Goal: Task Accomplishment & Management: Use online tool/utility

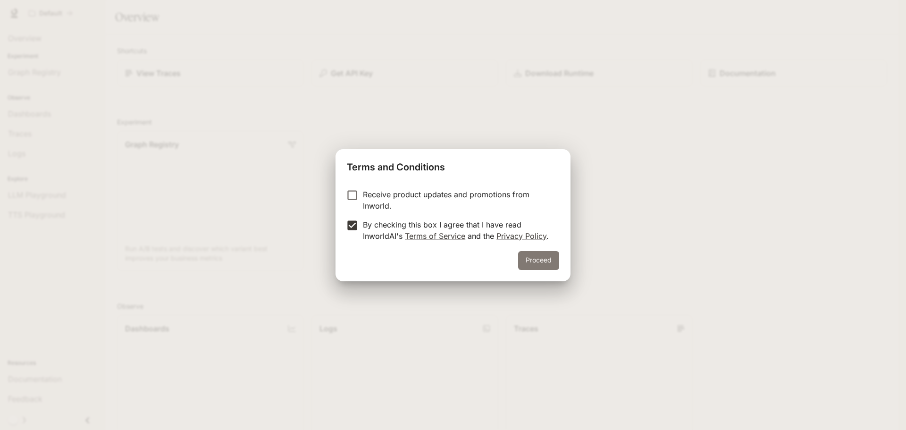
click at [529, 265] on button "Proceed" at bounding box center [538, 260] width 41 height 19
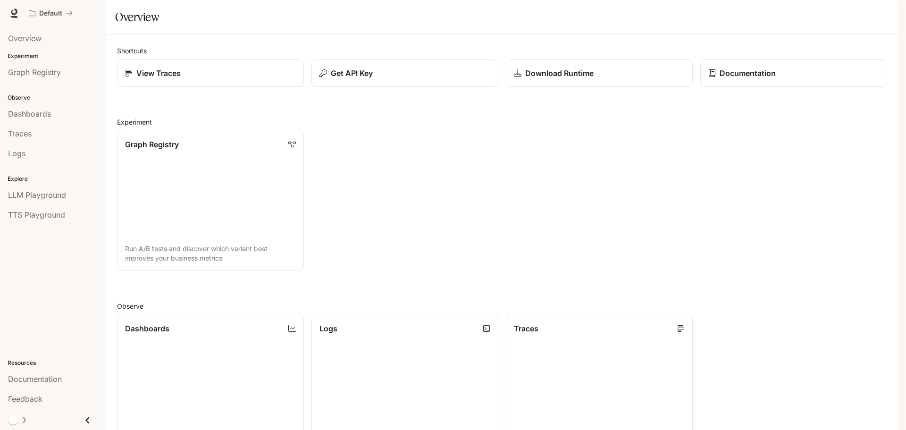
scroll to position [236, 0]
click at [444, 64] on div "Shortcuts View Traces Get API Key Download Runtime Documentation Experiment Gra…" at bounding box center [502, 342] width 770 height 593
click at [164, 322] on p "Dashboards" at bounding box center [146, 327] width 45 height 11
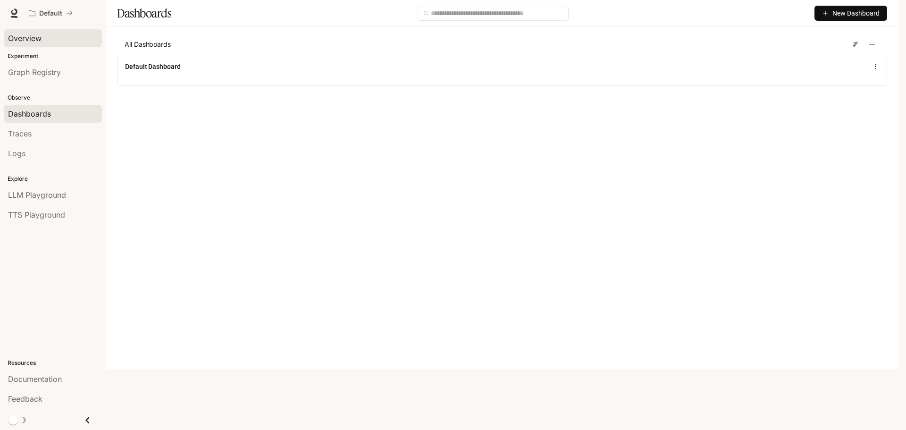
click at [34, 30] on link "Overview" at bounding box center [53, 38] width 98 height 18
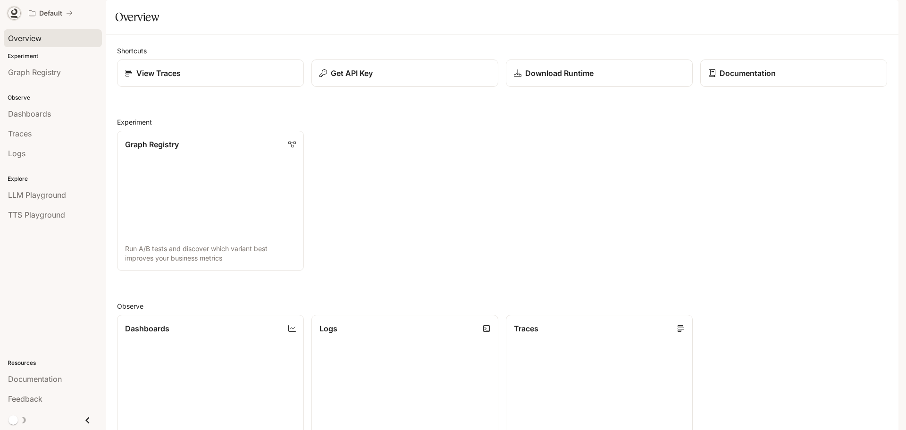
click at [13, 11] on icon at bounding box center [13, 12] width 9 height 9
click at [544, 182] on div "Graph Registry Run A/B tests and discover which variant best improves your busi…" at bounding box center [497, 197] width 777 height 148
click at [372, 79] on div "Get API Key" at bounding box center [404, 72] width 173 height 11
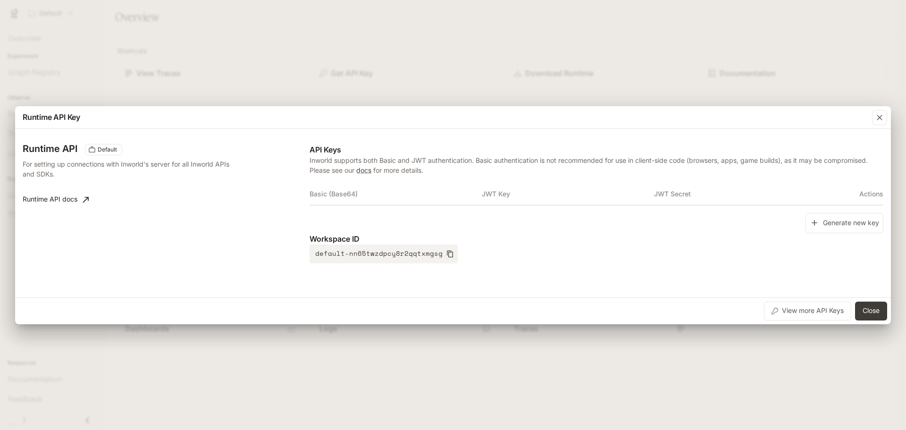
click at [525, 339] on div "Runtime API Key Runtime API Default For setting up connections with Inworld's s…" at bounding box center [453, 215] width 906 height 430
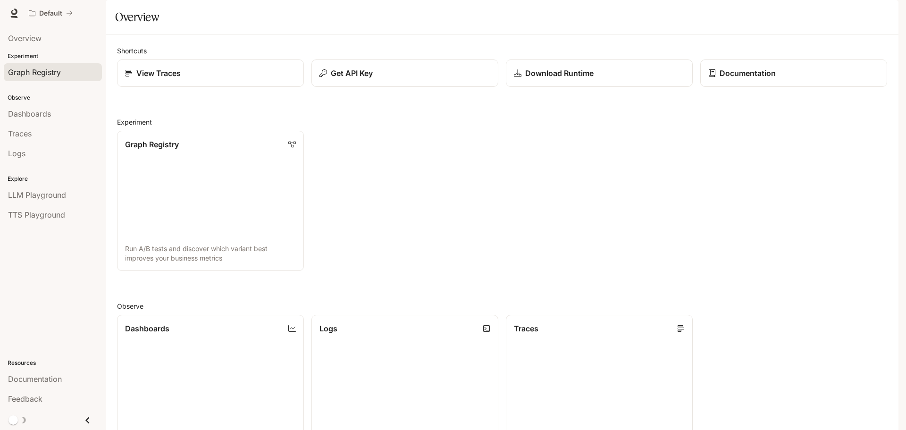
click at [53, 75] on span "Graph Registry" at bounding box center [34, 71] width 53 height 11
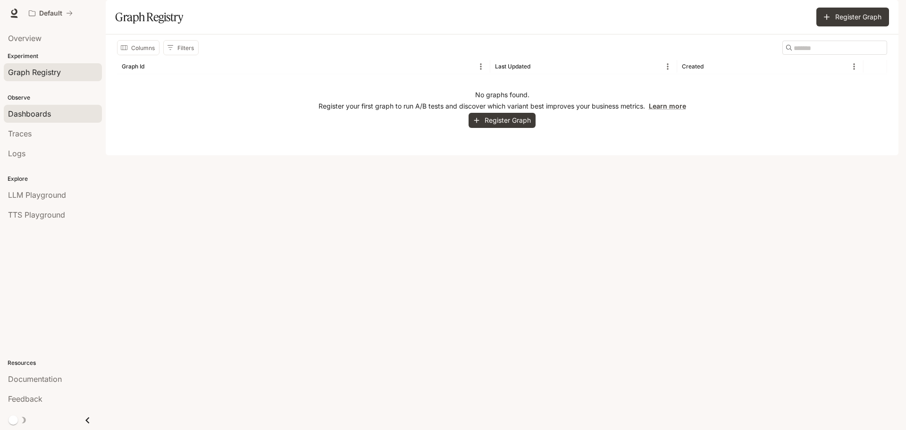
click at [64, 111] on div "Dashboards" at bounding box center [53, 113] width 90 height 11
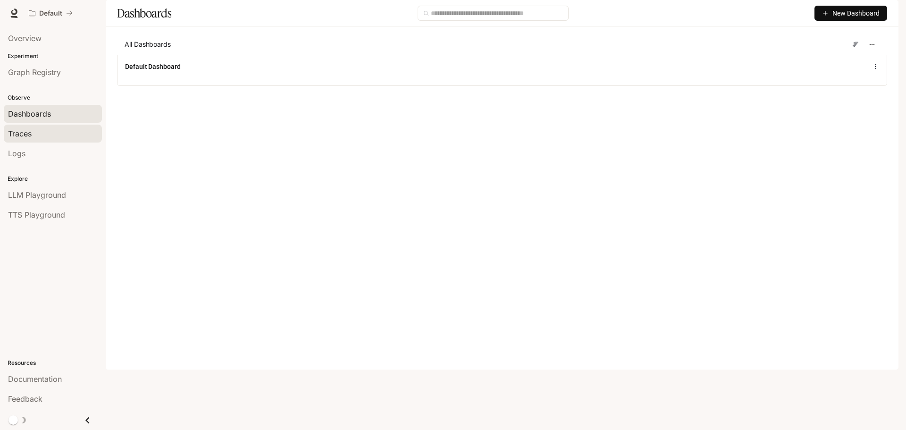
click at [56, 132] on div "Traces" at bounding box center [53, 133] width 90 height 11
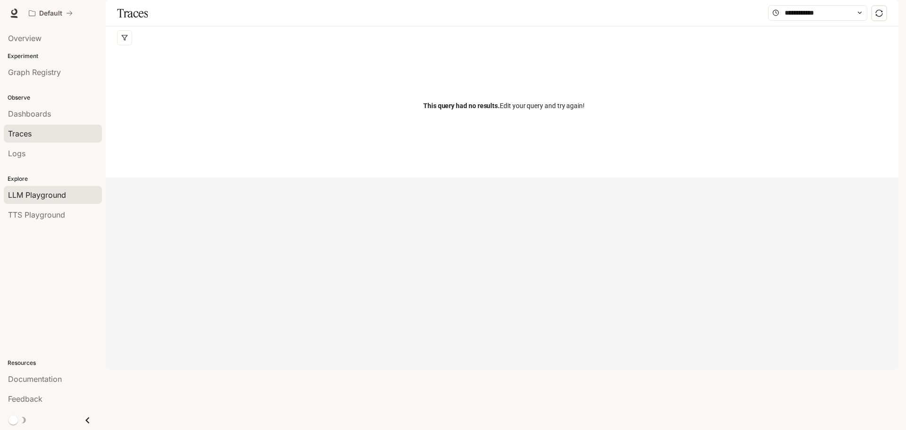
click at [50, 199] on span "LLM Playground" at bounding box center [37, 194] width 58 height 11
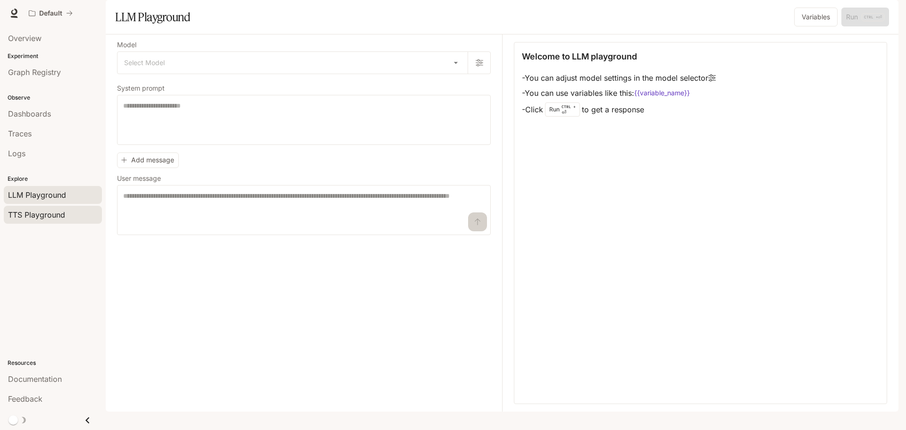
click at [61, 208] on link "TTS Playground" at bounding box center [53, 215] width 98 height 18
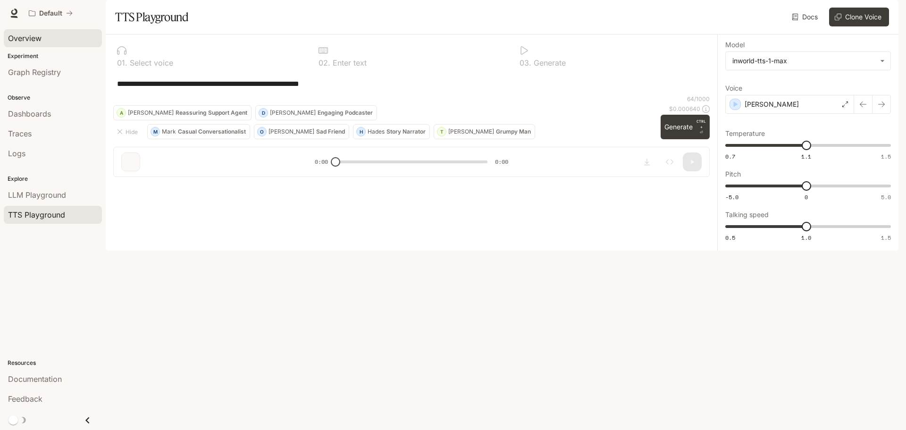
click at [71, 42] on div "Overview" at bounding box center [53, 38] width 90 height 11
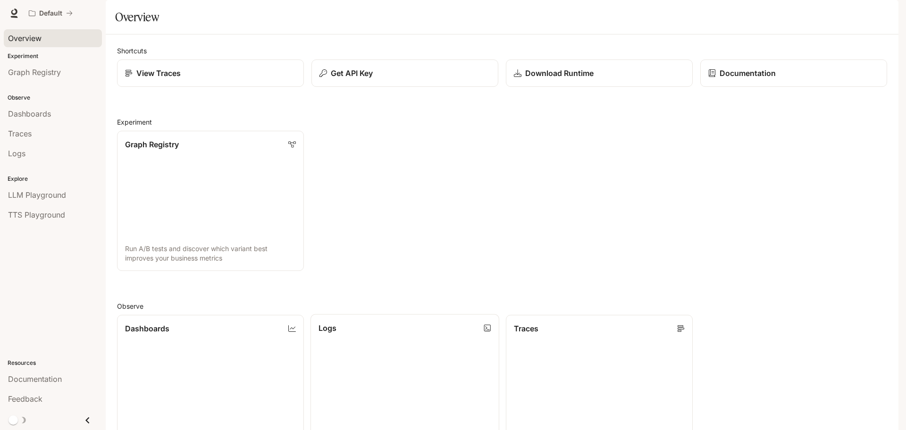
scroll to position [204, 0]
click at [214, 314] on link "Dashboards View and analyze your workspace metrics" at bounding box center [210, 384] width 189 height 141
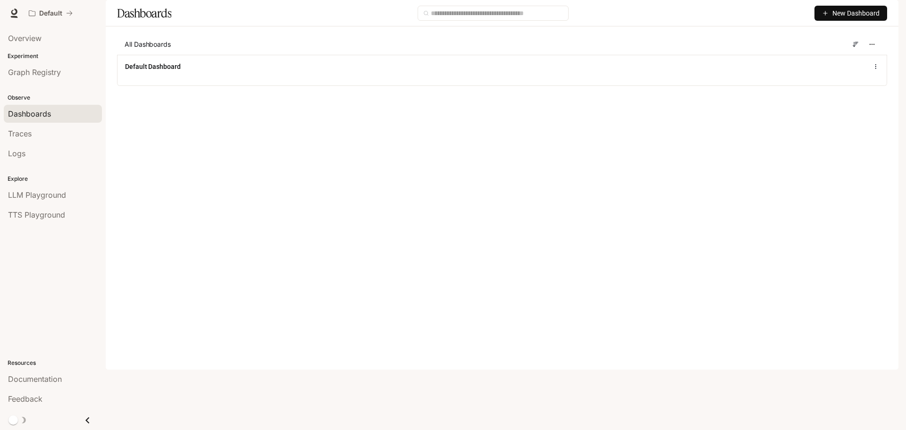
drag, startPoint x: 506, startPoint y: 78, endPoint x: 521, endPoint y: 70, distance: 16.9
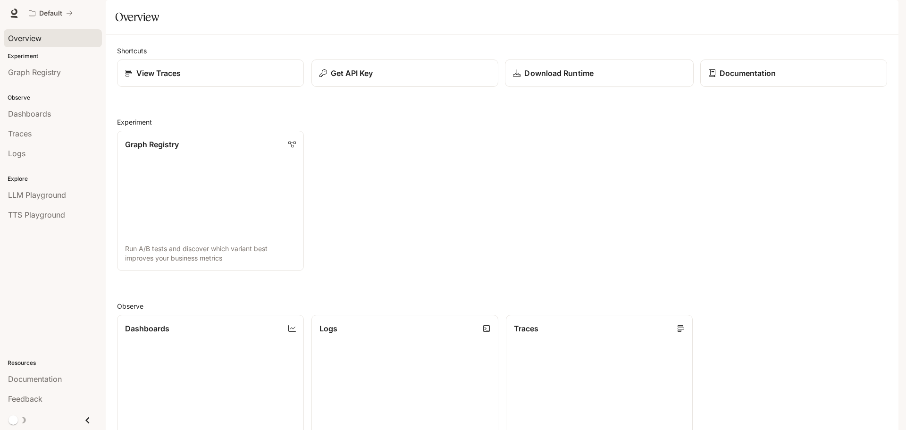
click at [588, 79] on p "Download Runtime" at bounding box center [558, 72] width 69 height 11
click at [772, 79] on div "Documentation" at bounding box center [793, 72] width 173 height 11
click at [588, 79] on p "Download Runtime" at bounding box center [558, 72] width 69 height 11
click at [465, 79] on div "Get API Key" at bounding box center [404, 72] width 173 height 11
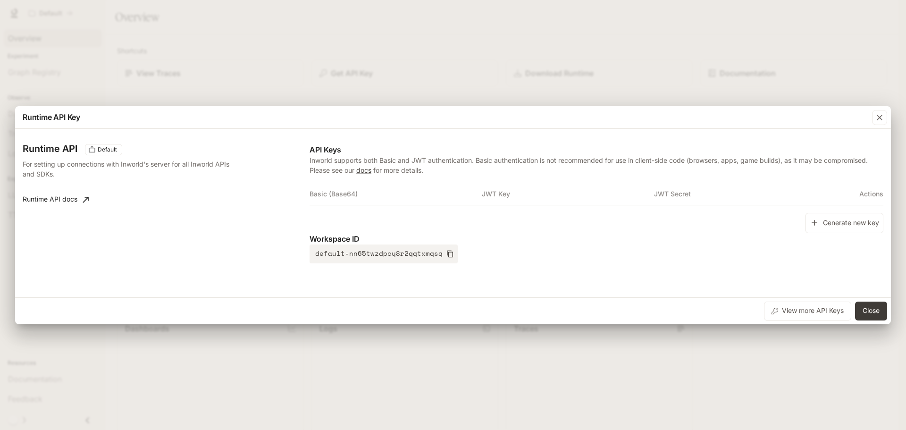
drag, startPoint x: 698, startPoint y: 36, endPoint x: 703, endPoint y: 37, distance: 5.4
click at [698, 36] on div "Runtime API Key Runtime API Default For setting up connections with Inworld's s…" at bounding box center [453, 215] width 906 height 430
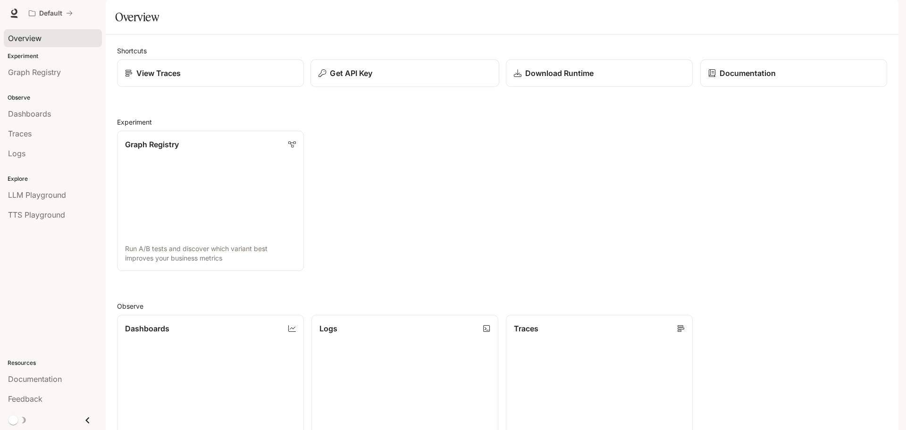
click at [436, 79] on div "Get API Key" at bounding box center [404, 72] width 173 height 11
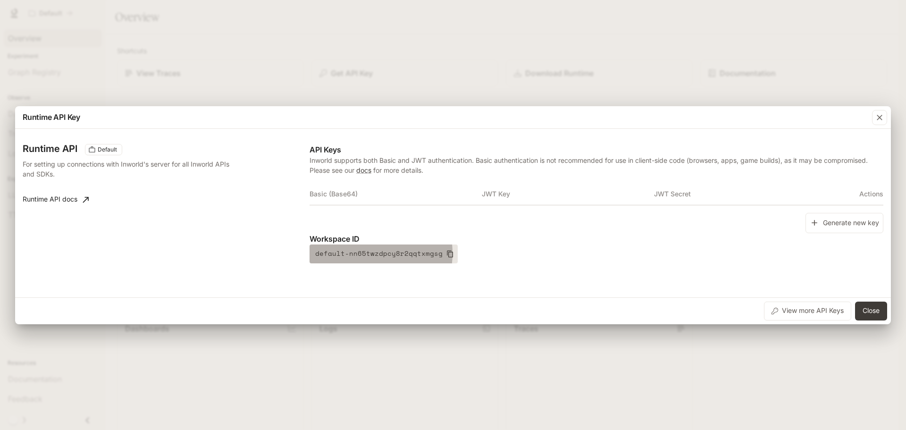
click at [364, 253] on button "default-nn65twzdpcy8r2qqtxmgsg" at bounding box center [383, 253] width 148 height 19
click at [437, 250] on button "default-nn65twzdpcy8r2qqtxmgsg" at bounding box center [383, 253] width 148 height 19
click at [623, 354] on div "Runtime API Key Runtime API Default For setting up connections with Inworld's s…" at bounding box center [453, 215] width 906 height 430
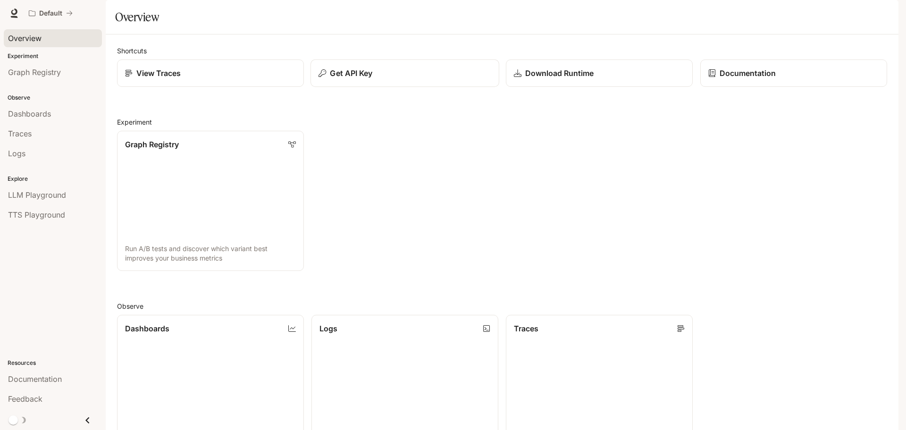
click at [419, 87] on button "Get API Key" at bounding box center [404, 73] width 189 height 28
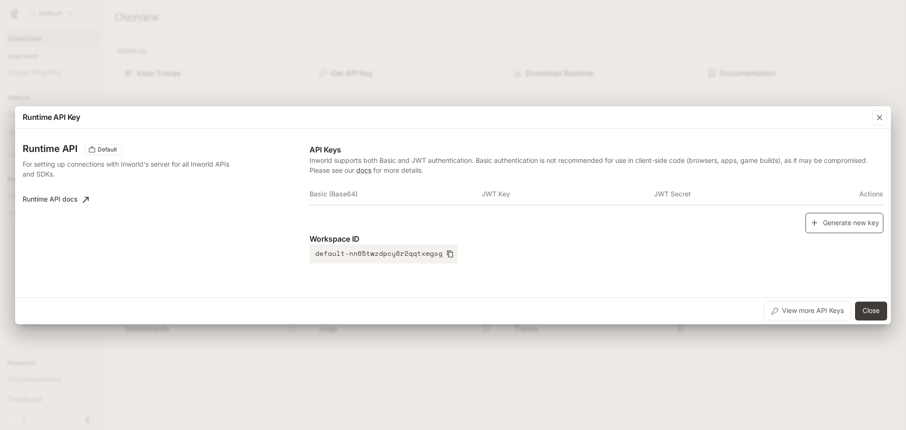
click at [858, 220] on button "Generate new key" at bounding box center [844, 223] width 78 height 20
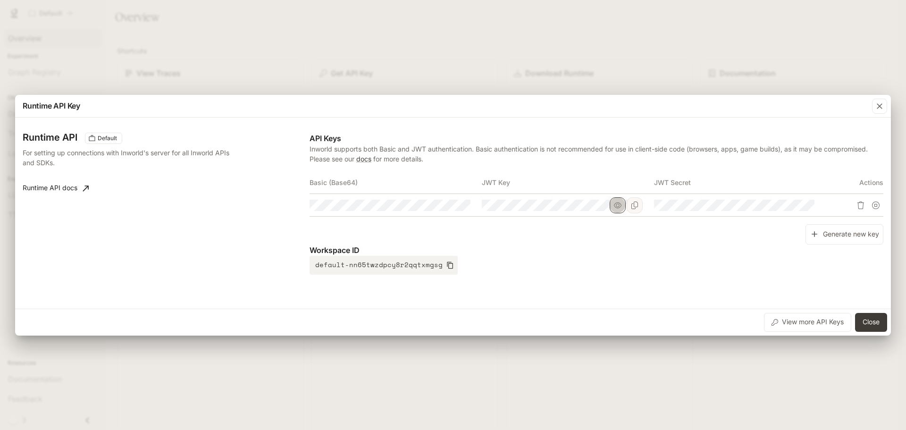
click at [621, 206] on icon "button" at bounding box center [618, 205] width 8 height 8
click at [632, 205] on icon "Copy Key" at bounding box center [635, 205] width 8 height 8
click at [442, 200] on button "button" at bounding box center [445, 205] width 16 height 16
click at [635, 205] on icon "Copy Key" at bounding box center [635, 205] width 8 height 8
drag, startPoint x: 463, startPoint y: 75, endPoint x: 456, endPoint y: 77, distance: 6.8
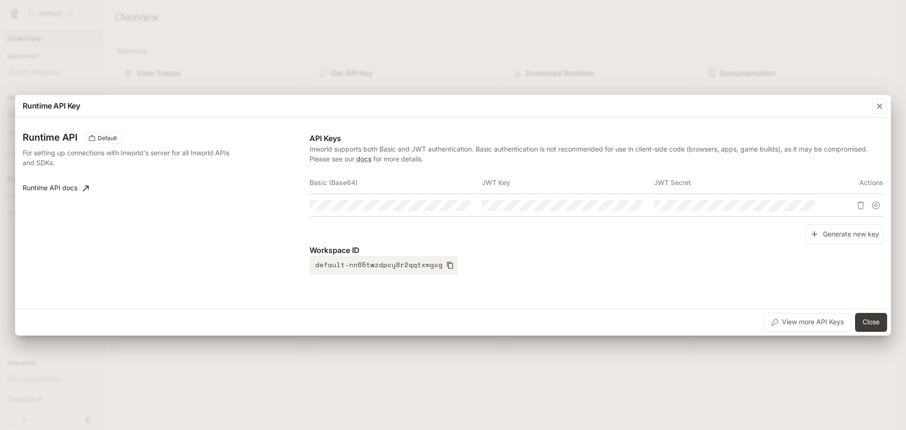
click at [461, 75] on div "Runtime API Key Runtime API Default For setting up connections with Inworld's s…" at bounding box center [453, 215] width 906 height 430
